Goal: Information Seeking & Learning: Learn about a topic

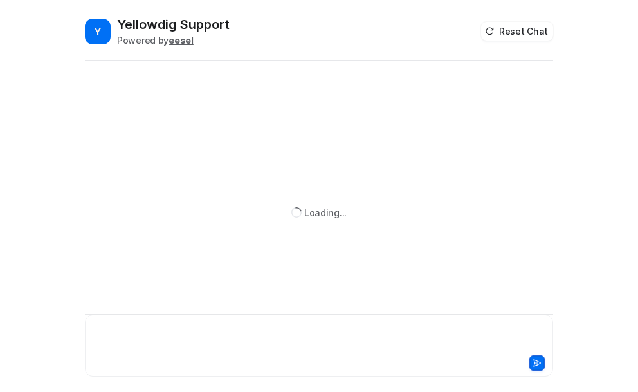
click at [129, 331] on div at bounding box center [319, 338] width 462 height 30
paste div
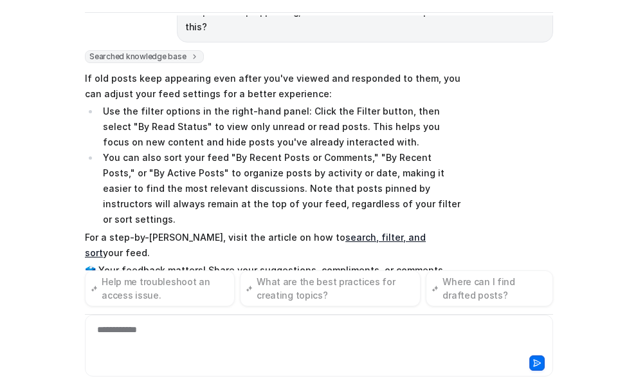
scroll to position [156, 0]
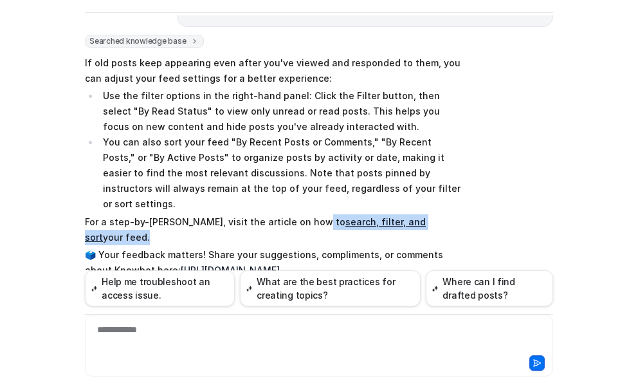
drag, startPoint x: 298, startPoint y: 191, endPoint x: 439, endPoint y: 191, distance: 140.9
click at [439, 214] on p "For a step-by-[PERSON_NAME], visit the article on how to search, filter, and so…" at bounding box center [273, 229] width 376 height 31
drag, startPoint x: 529, startPoint y: 192, endPoint x: 447, endPoint y: 177, distance: 83.6
click at [515, 189] on div "Searched knowledge base search_queries : [ "old posts keep appearing", "viewed …" at bounding box center [319, 168] width 468 height 266
click at [367, 216] on link "search, filter, and sort" at bounding box center [255, 229] width 341 height 26
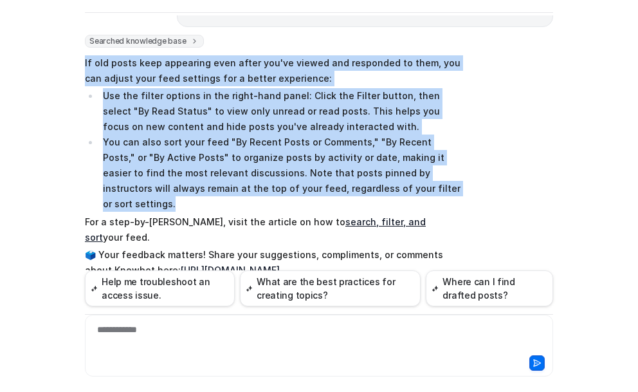
drag, startPoint x: 81, startPoint y: 45, endPoint x: 396, endPoint y: 176, distance: 341.4
click at [396, 176] on span "If old posts keep appearing even after you've viewed and responded to them, you…" at bounding box center [273, 167] width 376 height 228
copy span "If old posts keep appearing even after you've viewed and responded to them, you…"
